Goal: Information Seeking & Learning: Learn about a topic

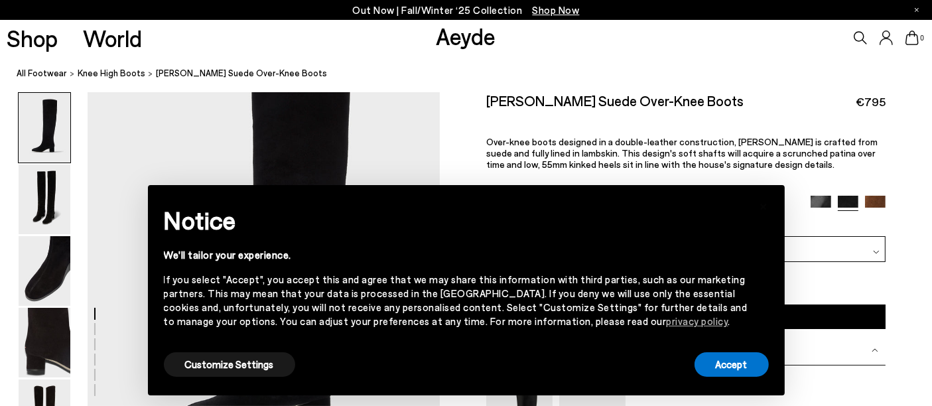
drag, startPoint x: 871, startPoint y: 192, endPoint x: 871, endPoint y: 200, distance: 7.3
click at [871, 192] on div "Willa Suede Over-Knee Boots €795 Over-knee boots designed in a double-leather c…" at bounding box center [686, 164] width 400 height 144
click at [871, 200] on img at bounding box center [875, 206] width 21 height 21
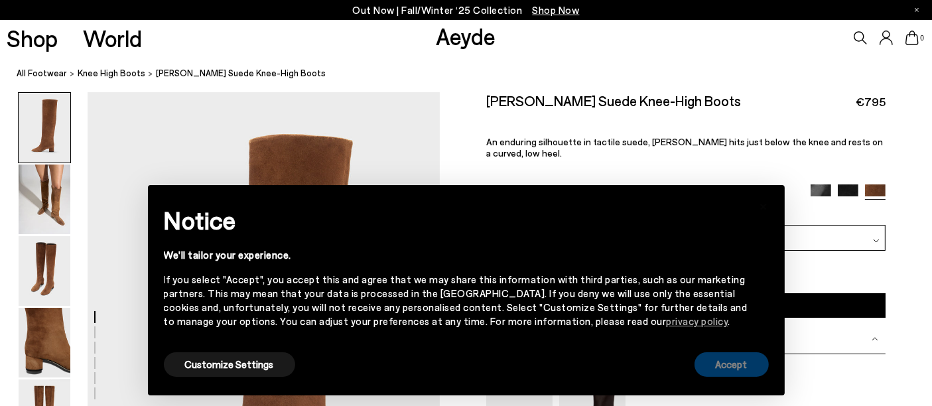
click at [736, 363] on button "Accept" at bounding box center [732, 364] width 74 height 25
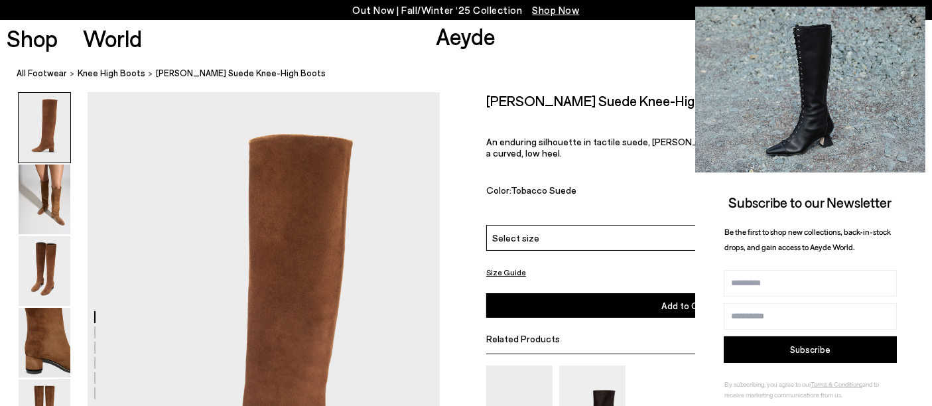
click at [913, 16] on icon at bounding box center [913, 19] width 17 height 17
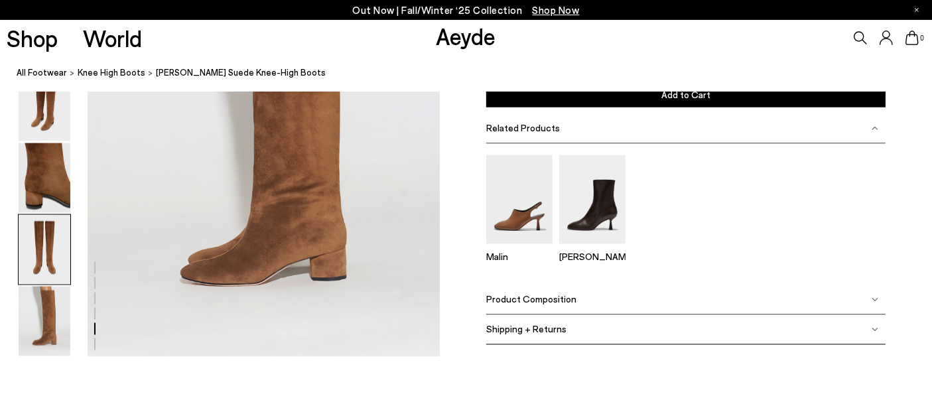
scroll to position [2655, 0]
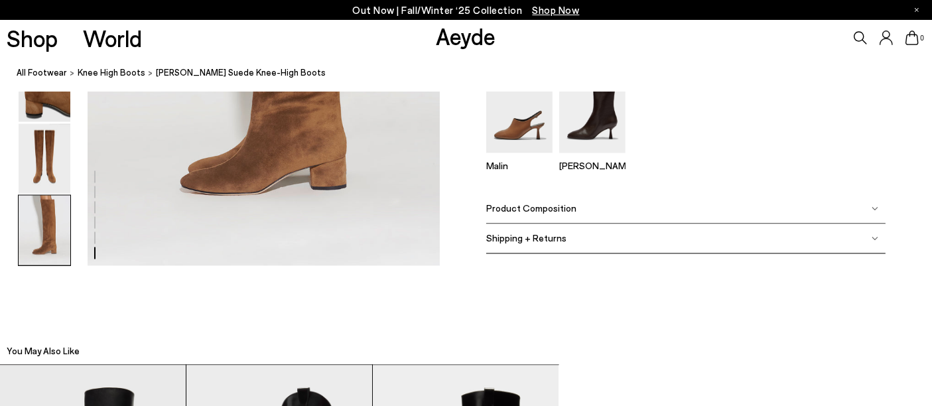
click at [641, 212] on div "Product Composition" at bounding box center [686, 209] width 400 height 30
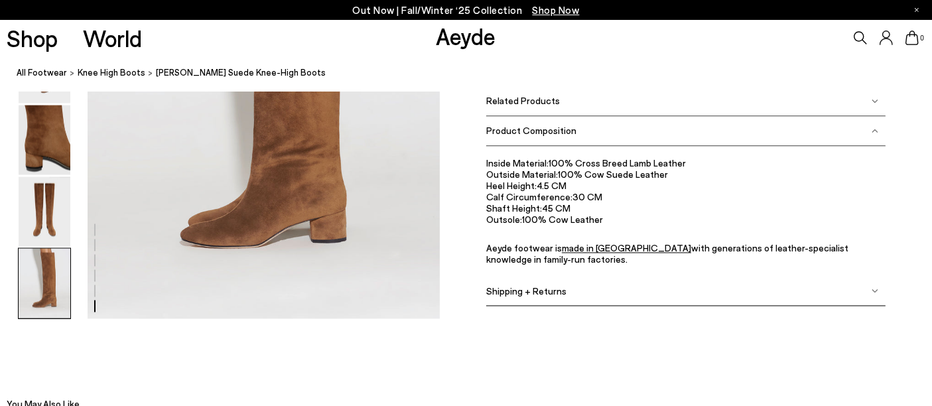
scroll to position [2580, 0]
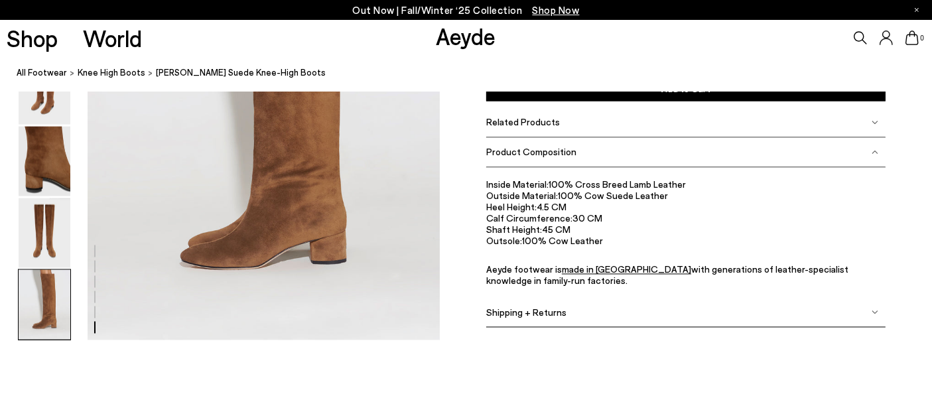
drag, startPoint x: 855, startPoint y: 38, endPoint x: 845, endPoint y: 40, distance: 10.9
click at [855, 38] on icon at bounding box center [860, 37] width 13 height 13
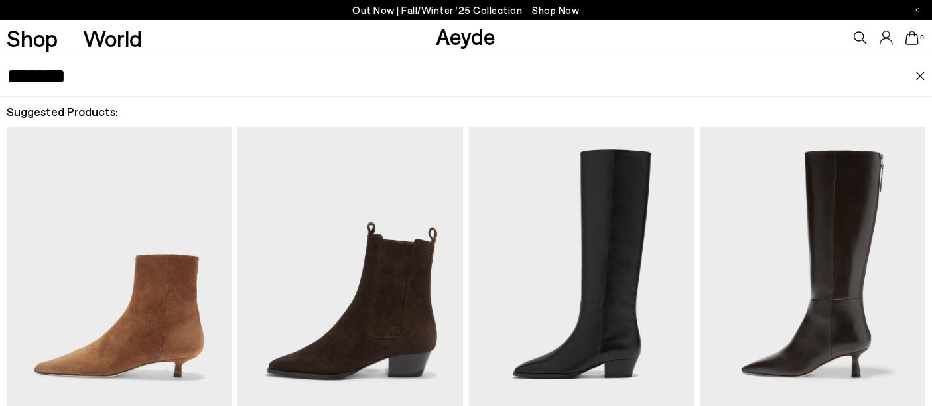
type input "*******"
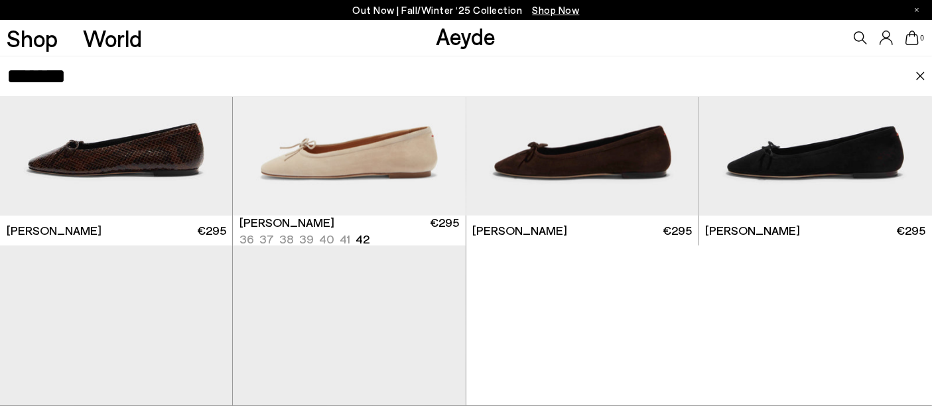
scroll to position [368, 0]
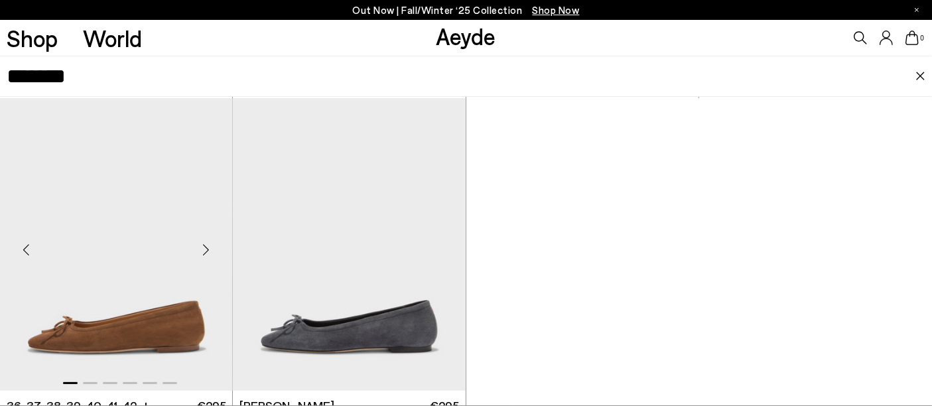
click at [63, 265] on img "1 / 6" at bounding box center [116, 244] width 233 height 292
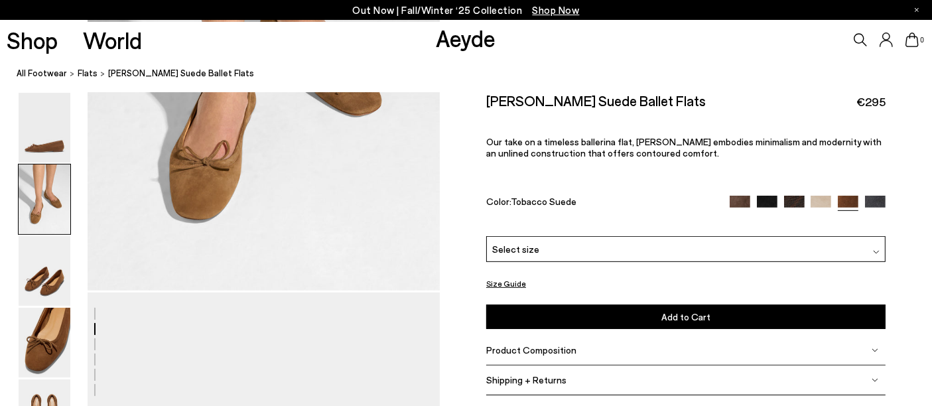
click at [578, 359] on div "Product Composition" at bounding box center [686, 351] width 400 height 30
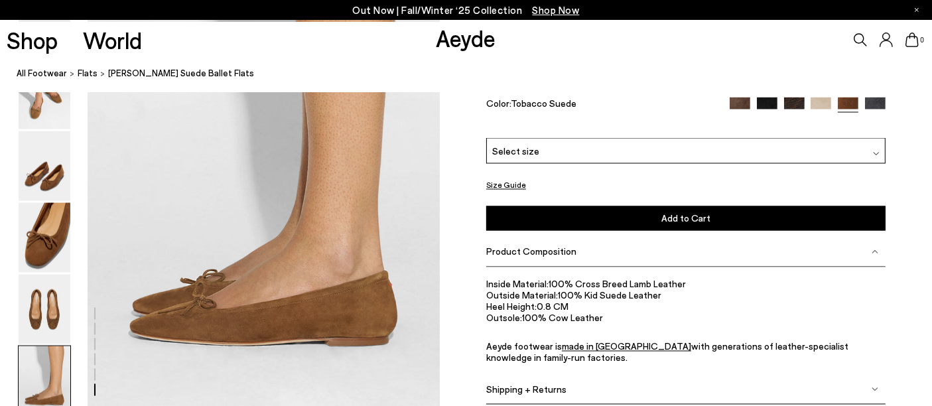
scroll to position [2439, 0]
